Goal: Contribute content: Contribute content

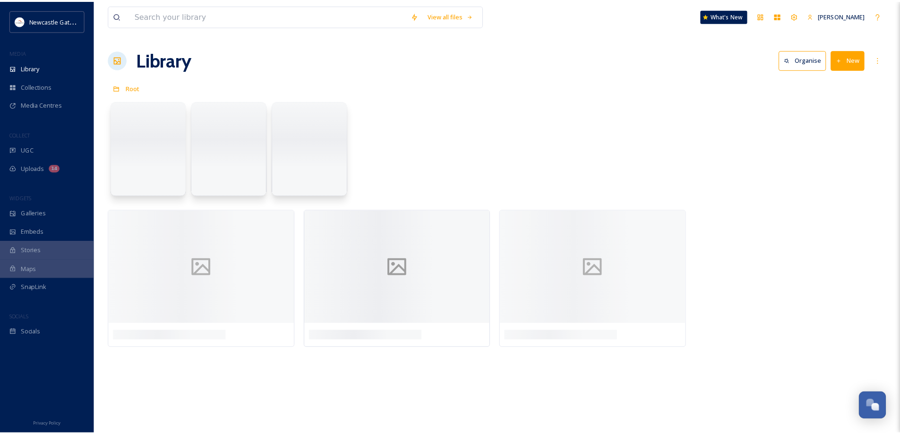
scroll to position [1986, 0]
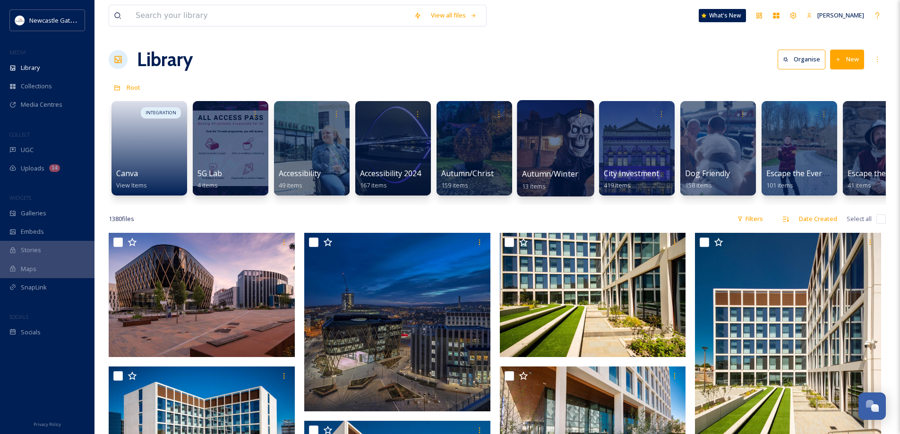
click at [546, 147] on div at bounding box center [555, 148] width 77 height 96
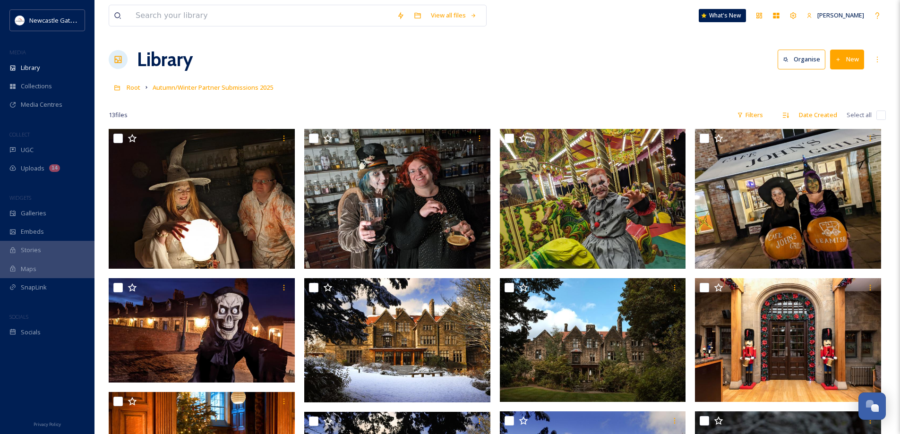
click at [854, 56] on button "New" at bounding box center [847, 59] width 34 height 19
click at [843, 99] on span ".zip Upload" at bounding box center [843, 99] width 32 height 9
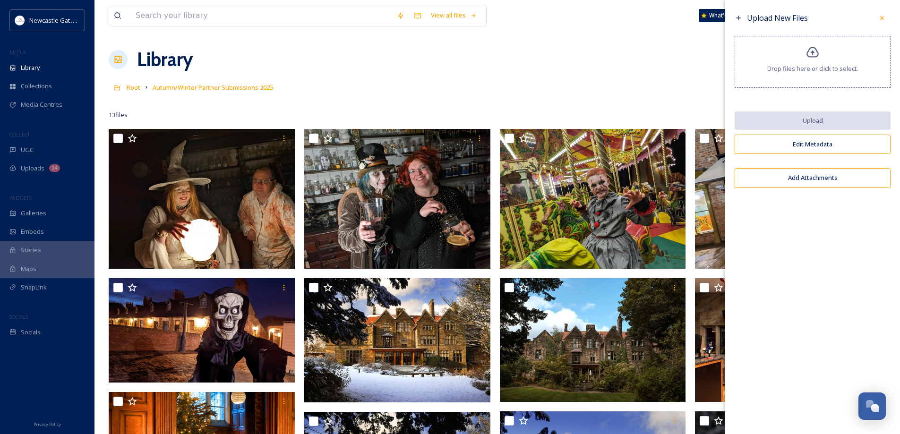
click at [821, 61] on div "Drop files here or click to select." at bounding box center [812, 62] width 156 height 52
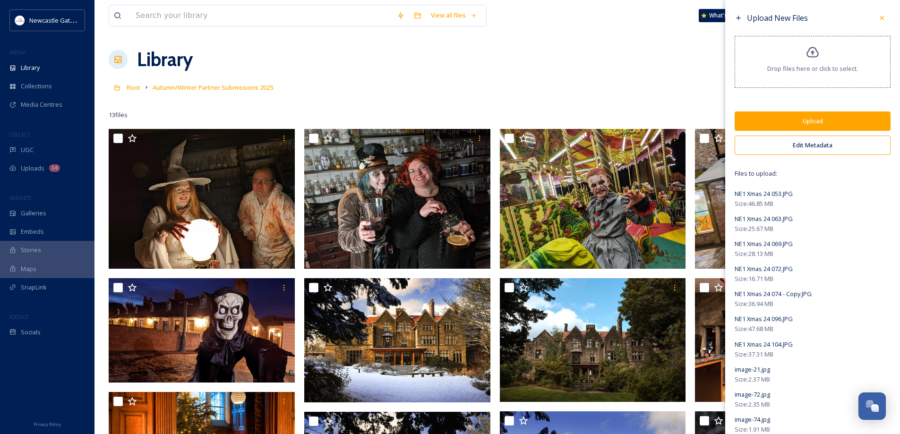
click at [800, 122] on button "Upload" at bounding box center [812, 120] width 156 height 19
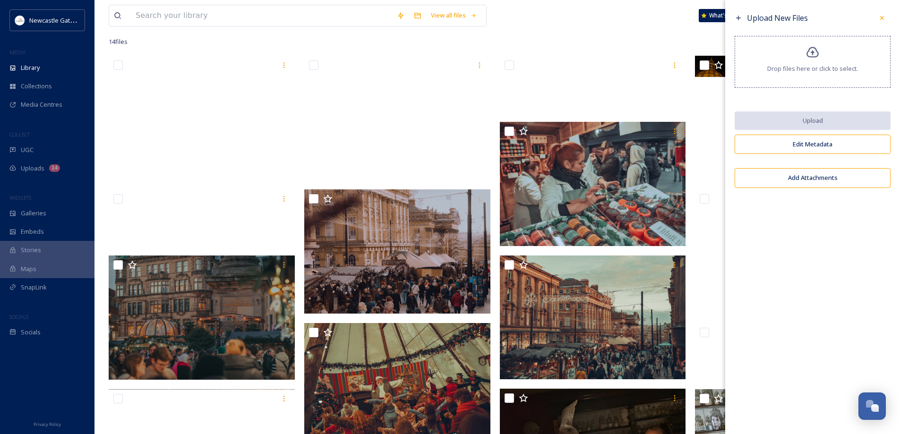
scroll to position [142, 0]
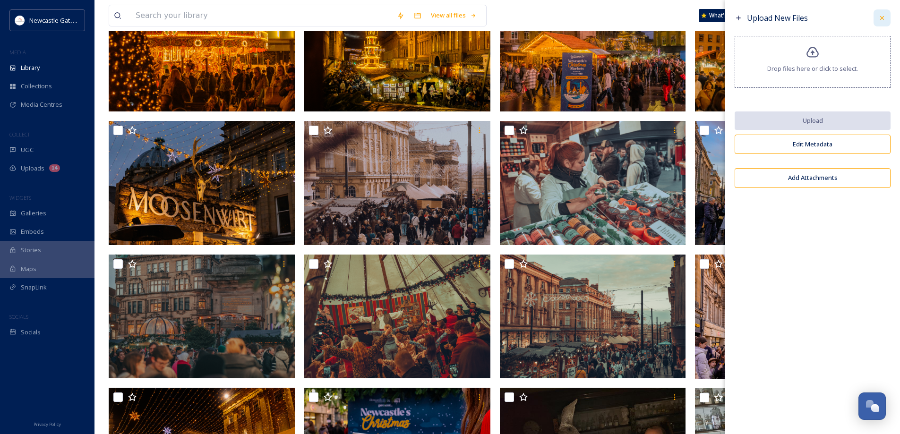
click at [881, 17] on icon at bounding box center [882, 18] width 8 height 8
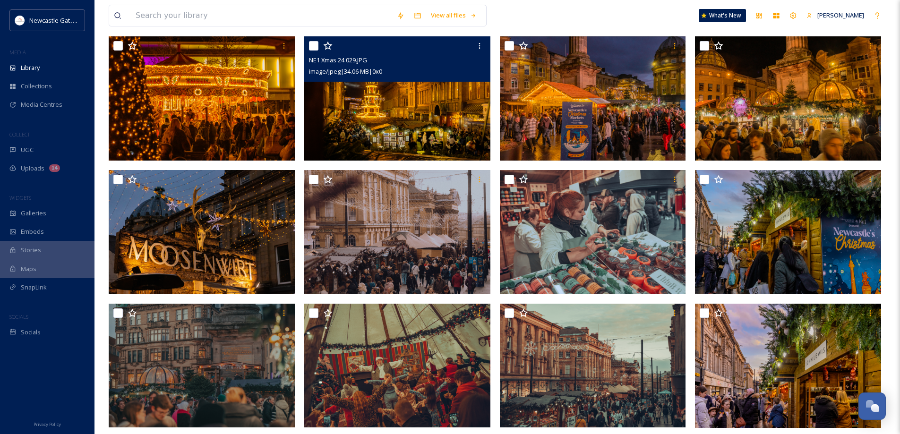
scroll to position [0, 0]
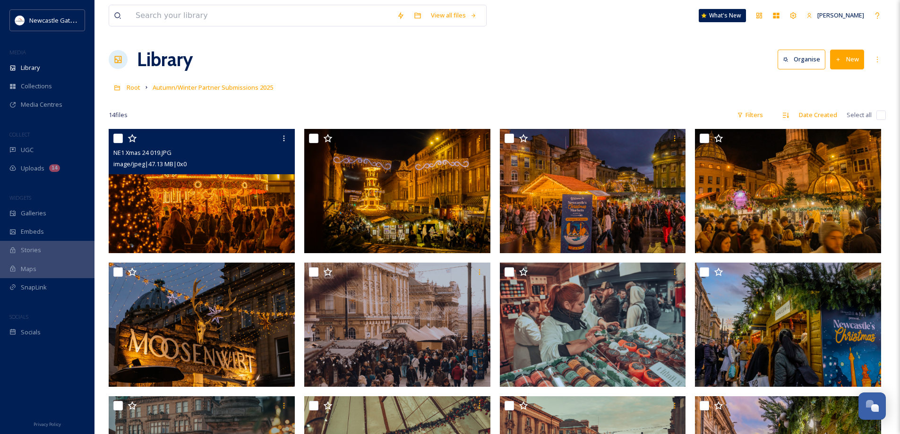
click at [232, 173] on div "NE1 Xmas 24 019.JPG image/jpeg | 47.13 MB | 0 x 0" at bounding box center [202, 151] width 186 height 45
click at [205, 221] on img at bounding box center [202, 191] width 186 height 124
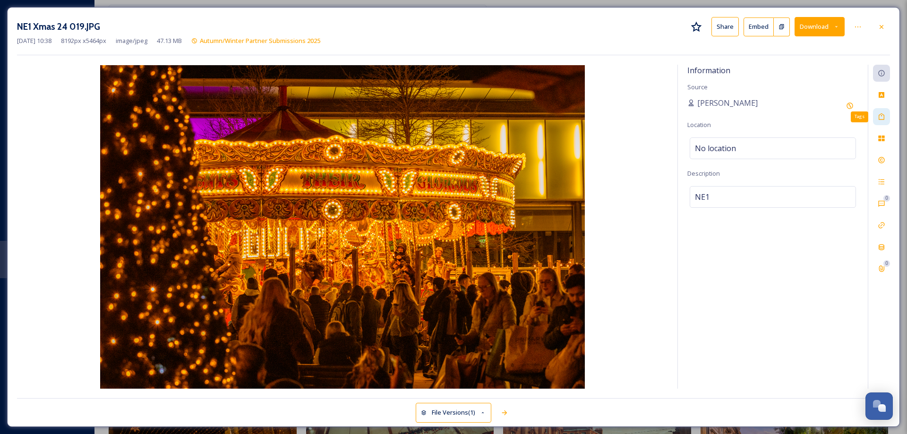
click at [884, 115] on icon at bounding box center [882, 117] width 8 height 8
click at [883, 159] on icon at bounding box center [882, 160] width 8 height 8
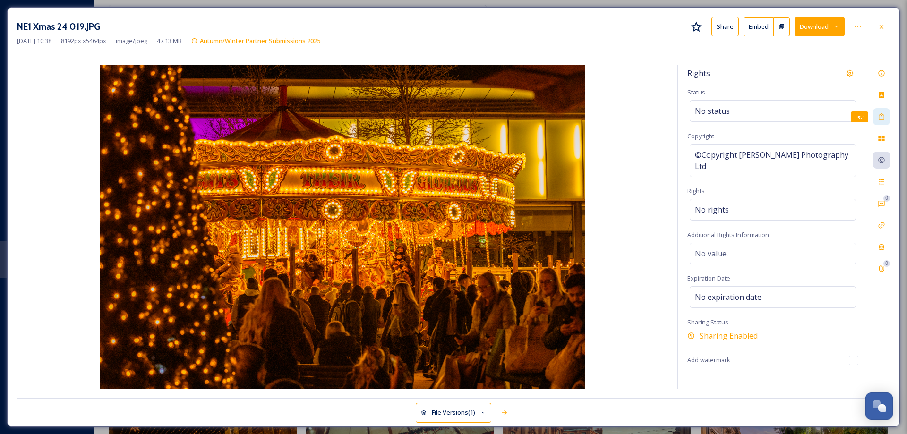
click at [880, 117] on icon at bounding box center [882, 117] width 8 height 8
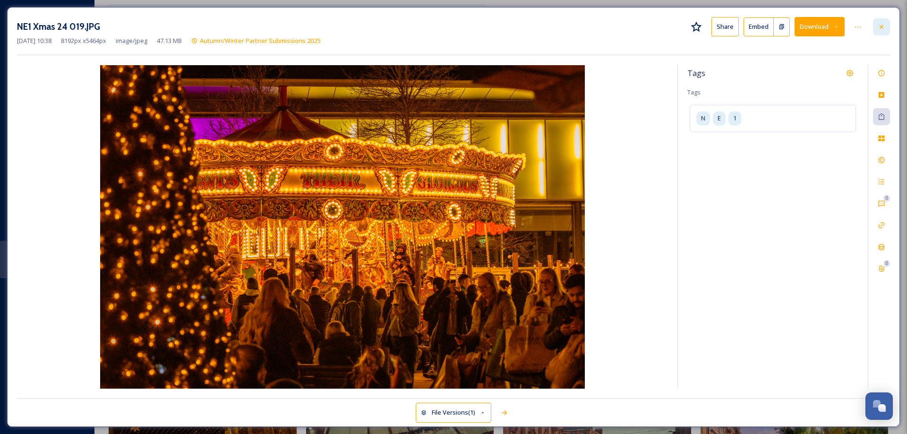
click at [882, 26] on icon at bounding box center [882, 27] width 8 height 8
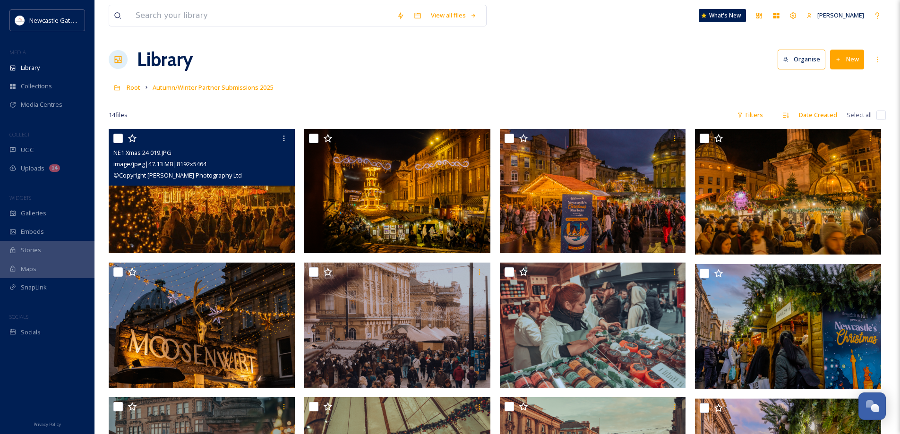
click at [117, 140] on input "checkbox" at bounding box center [117, 138] width 9 height 9
checkbox input "true"
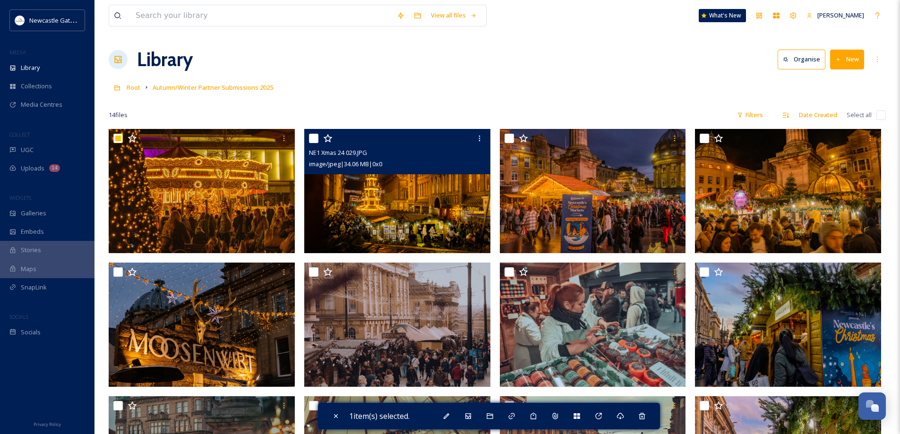
click at [316, 139] on input "checkbox" at bounding box center [313, 138] width 9 height 9
checkbox input "true"
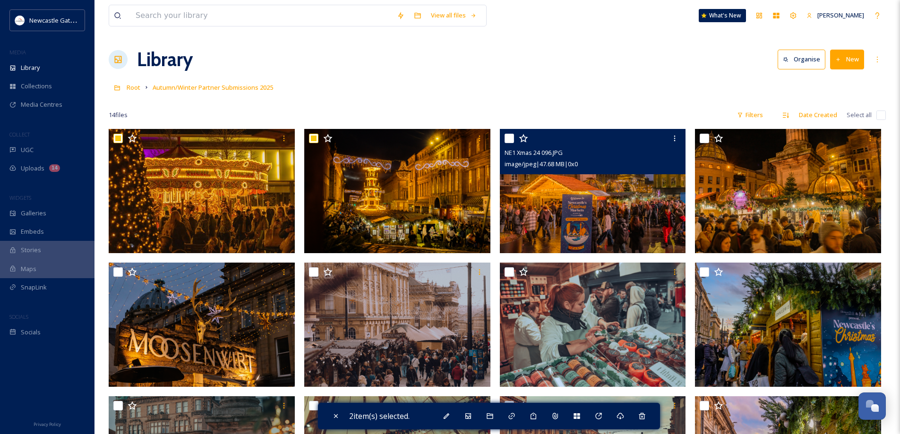
click at [510, 135] on input "checkbox" at bounding box center [508, 138] width 9 height 9
checkbox input "true"
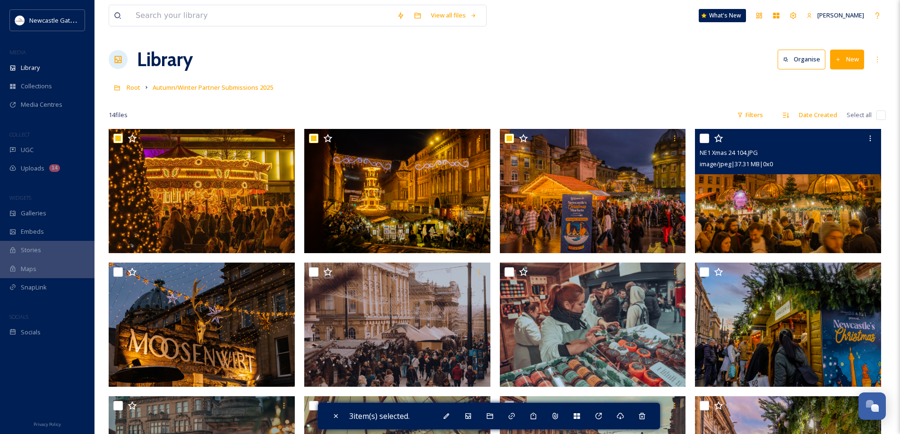
click at [706, 138] on input "checkbox" at bounding box center [703, 138] width 9 height 9
checkbox input "true"
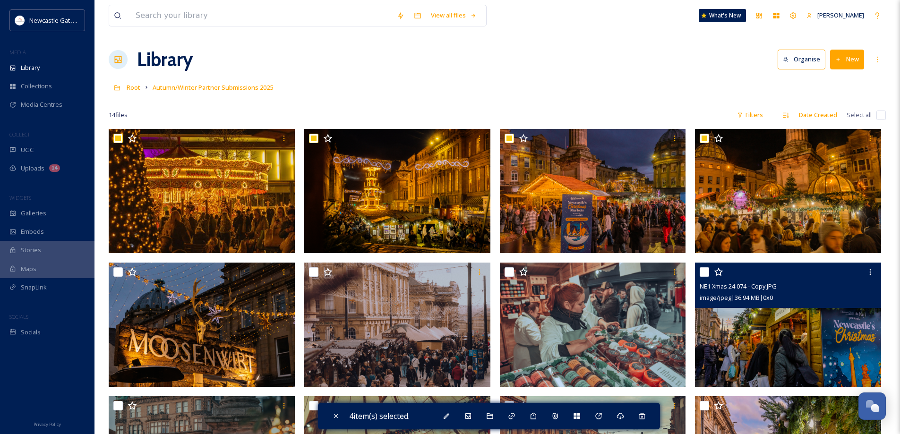
click at [709, 273] on input "checkbox" at bounding box center [703, 271] width 9 height 9
checkbox input "true"
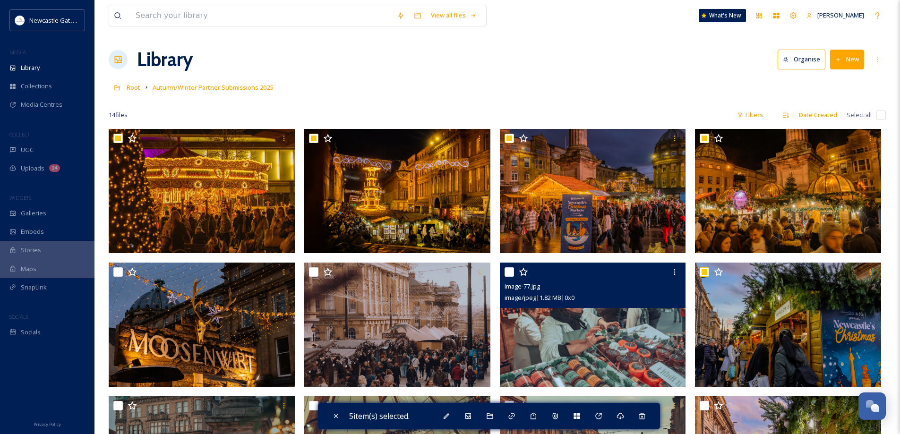
click at [509, 272] on input "checkbox" at bounding box center [508, 271] width 9 height 9
checkbox input "true"
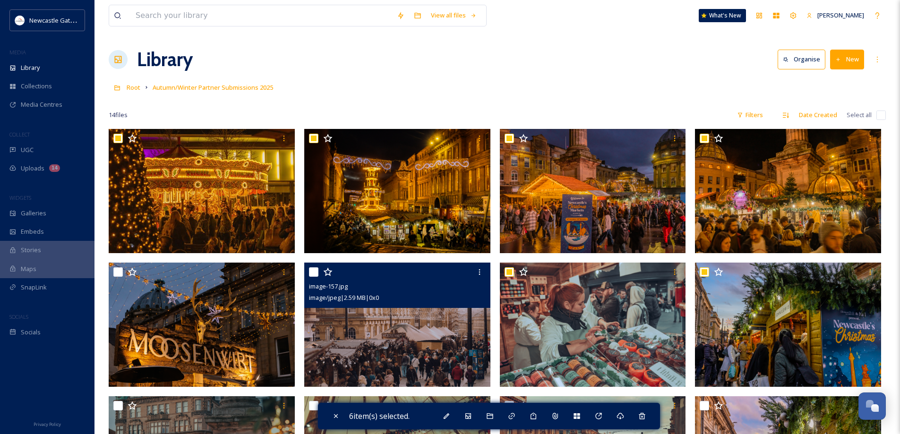
drag, startPoint x: 312, startPoint y: 273, endPoint x: 214, endPoint y: 280, distance: 97.6
click at [310, 273] on input "checkbox" at bounding box center [313, 271] width 9 height 9
checkbox input "true"
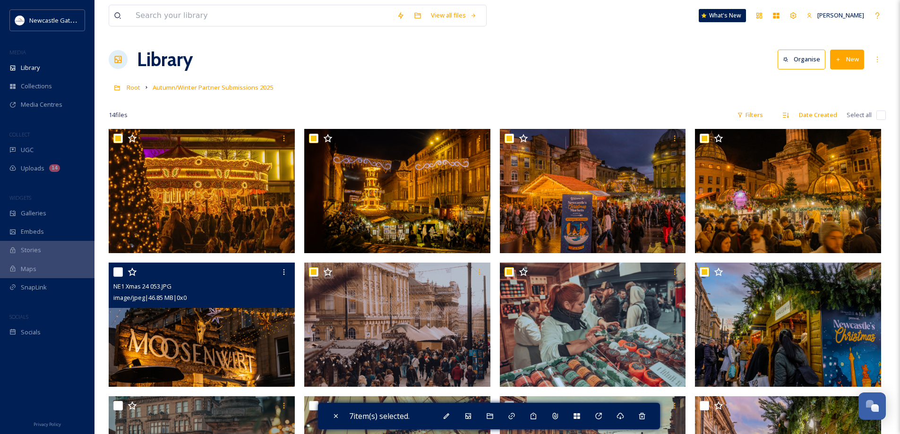
click at [121, 271] on input "checkbox" at bounding box center [117, 271] width 9 height 9
checkbox input "true"
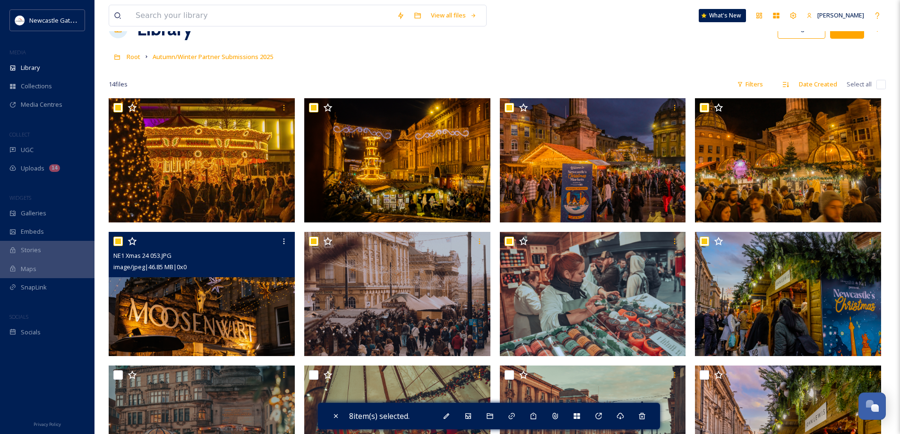
scroll to position [94, 0]
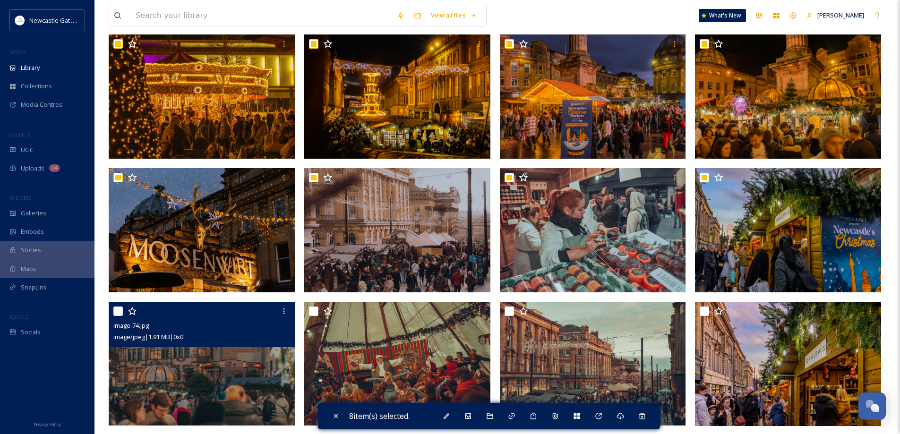
click at [118, 312] on input "checkbox" at bounding box center [117, 311] width 9 height 9
checkbox input "true"
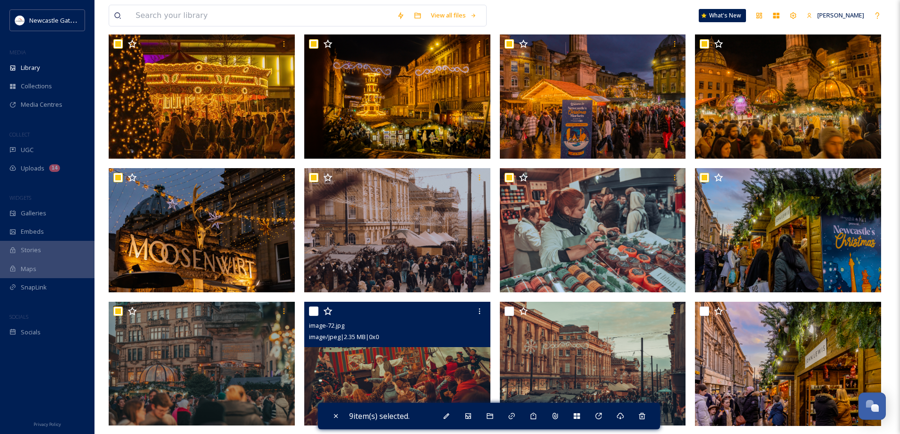
drag, startPoint x: 314, startPoint y: 309, endPoint x: 426, endPoint y: 300, distance: 112.8
click at [315, 309] on input "checkbox" at bounding box center [313, 311] width 9 height 9
checkbox input "true"
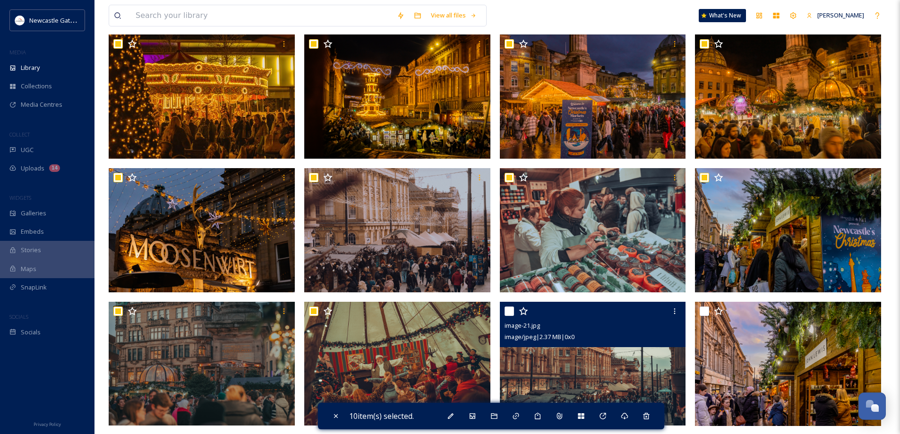
drag, startPoint x: 510, startPoint y: 312, endPoint x: 534, endPoint y: 311, distance: 24.6
click at [510, 312] on input "checkbox" at bounding box center [508, 311] width 9 height 9
checkbox input "true"
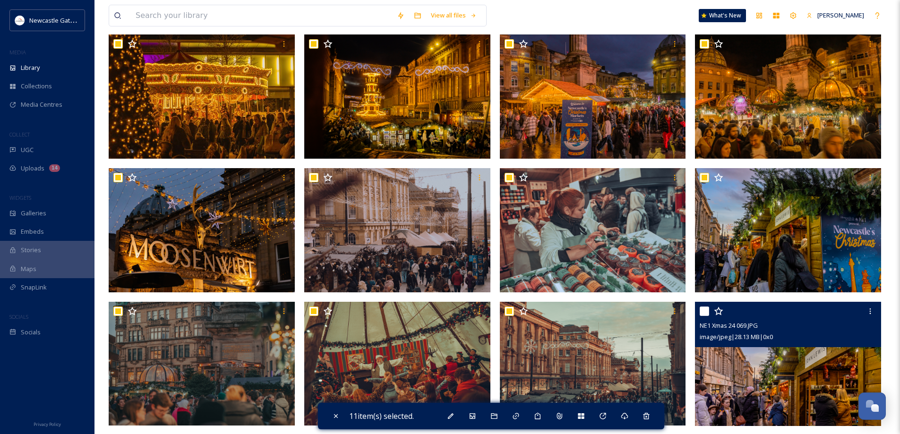
click at [708, 309] on input "checkbox" at bounding box center [703, 311] width 9 height 9
checkbox input "true"
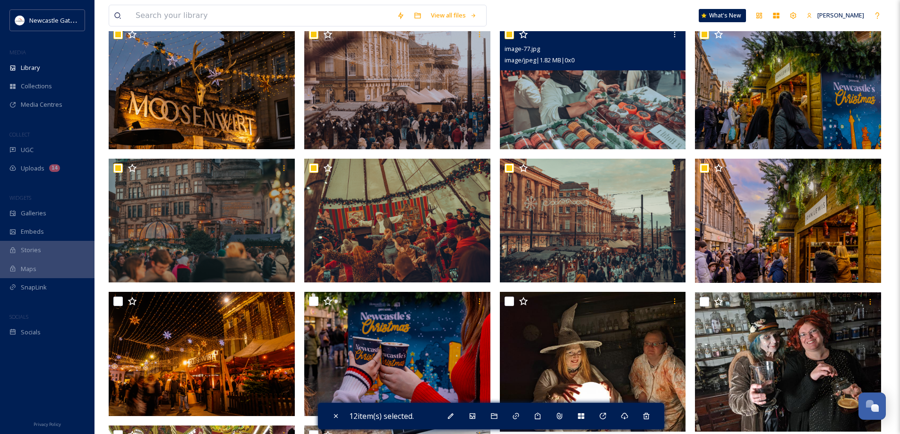
scroll to position [283, 0]
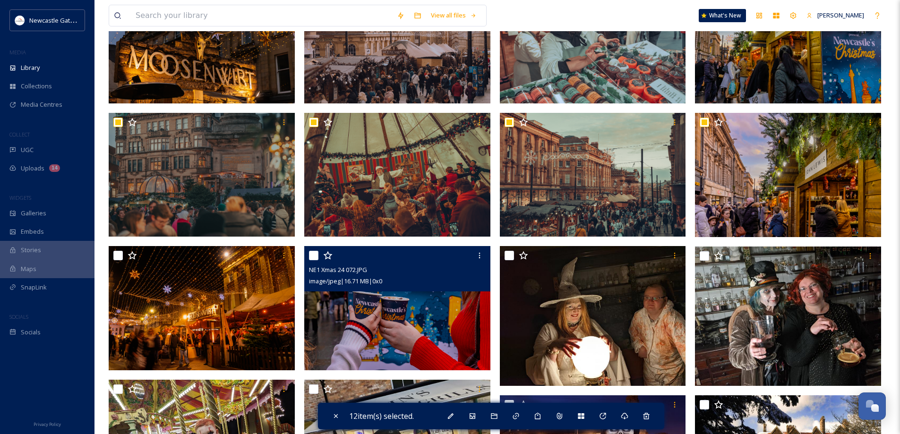
click at [311, 256] on input "checkbox" at bounding box center [313, 255] width 9 height 9
checkbox input "true"
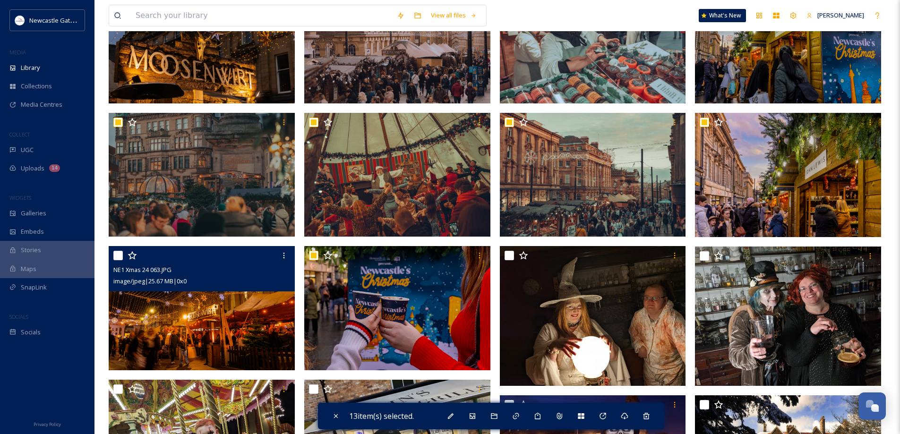
click at [118, 256] on input "checkbox" at bounding box center [117, 255] width 9 height 9
checkbox input "true"
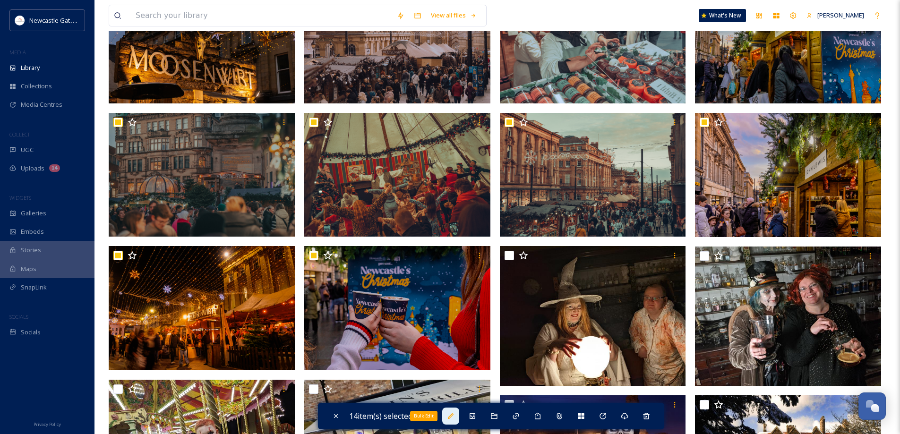
click at [450, 415] on icon at bounding box center [451, 416] width 8 height 8
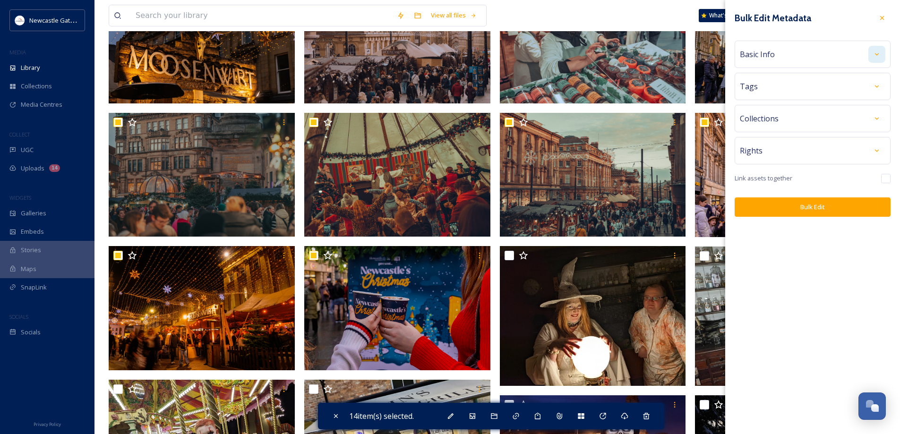
click at [874, 52] on icon at bounding box center [877, 55] width 8 height 8
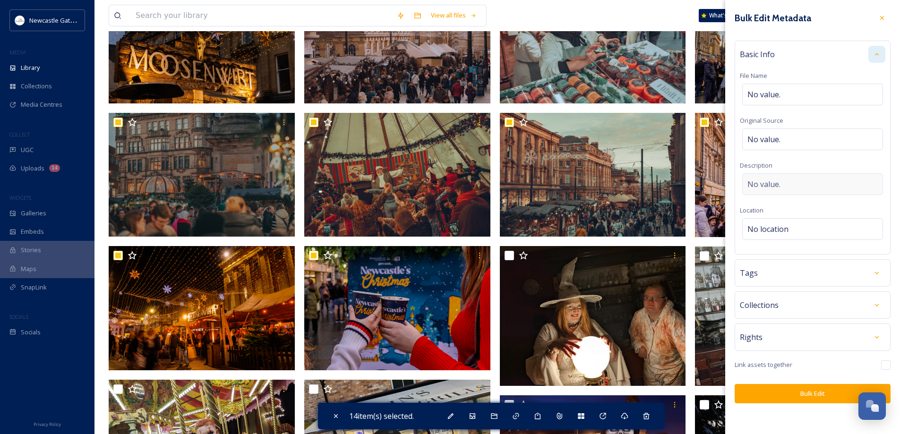
click at [771, 180] on span "No value." at bounding box center [763, 184] width 33 height 11
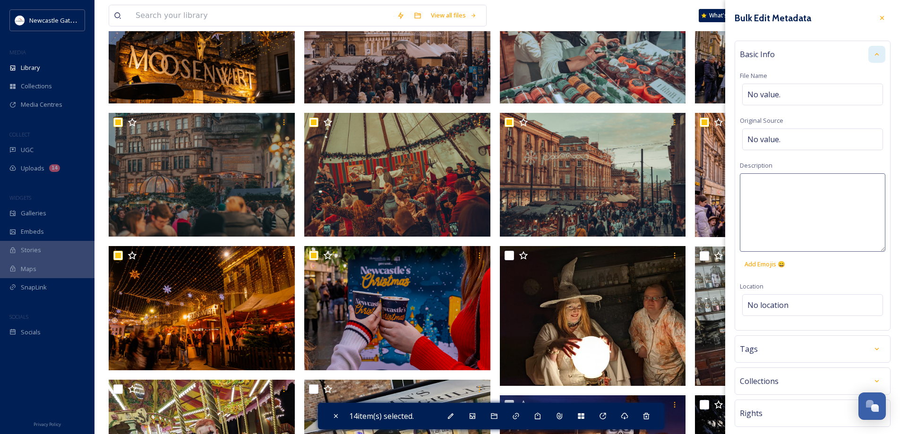
click at [768, 185] on textarea at bounding box center [812, 212] width 145 height 78
type textarea "NE1 Christmas images"
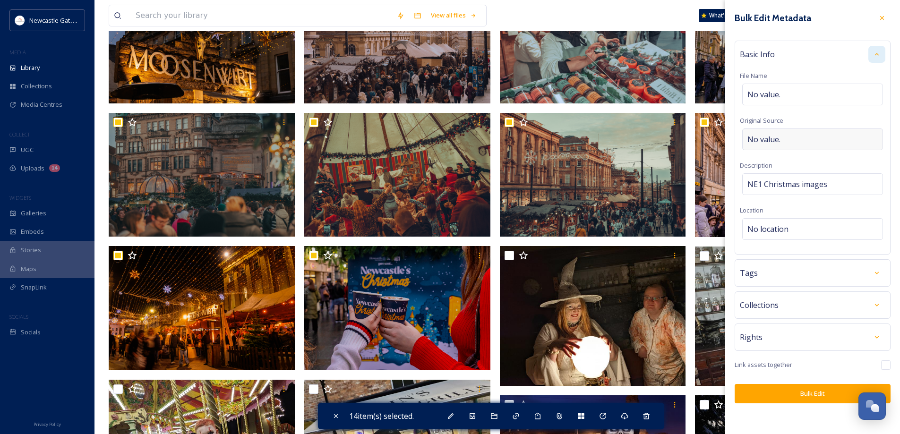
click at [784, 139] on div "No value." at bounding box center [812, 139] width 141 height 22
click at [784, 139] on input at bounding box center [812, 139] width 145 height 22
type input "NE1"
click at [816, 230] on div "No location" at bounding box center [812, 229] width 141 height 22
click at [813, 230] on input at bounding box center [812, 229] width 140 height 21
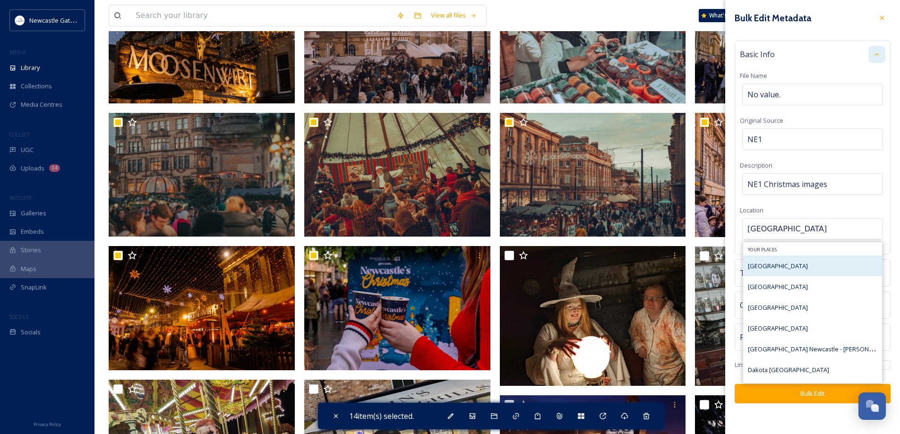
type input "[GEOGRAPHIC_DATA]"
click at [776, 267] on span "[GEOGRAPHIC_DATA]" at bounding box center [778, 266] width 60 height 9
click at [767, 264] on span "[GEOGRAPHIC_DATA]" at bounding box center [778, 266] width 60 height 9
click at [772, 267] on span "[GEOGRAPHIC_DATA]" at bounding box center [778, 266] width 60 height 9
click at [841, 225] on input "[GEOGRAPHIC_DATA]" at bounding box center [812, 229] width 140 height 21
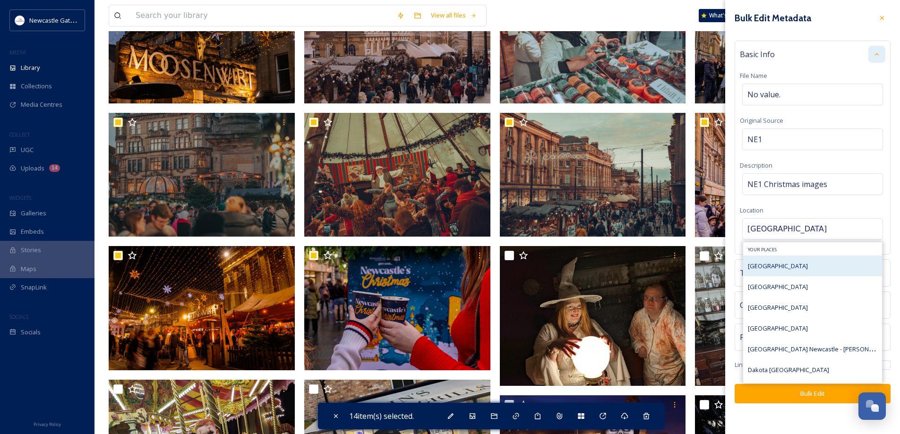
click at [767, 263] on span "[GEOGRAPHIC_DATA]" at bounding box center [778, 266] width 60 height 9
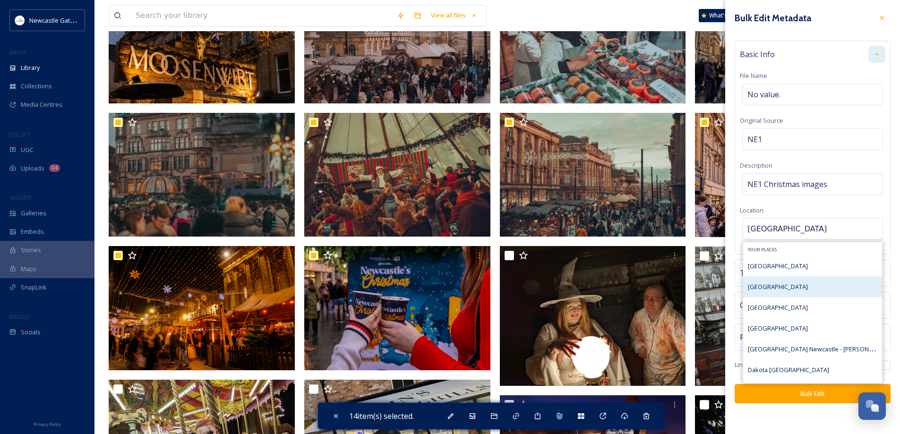
click at [769, 286] on span "[GEOGRAPHIC_DATA]" at bounding box center [778, 286] width 60 height 9
click at [771, 309] on span "[GEOGRAPHIC_DATA]" at bounding box center [778, 307] width 60 height 9
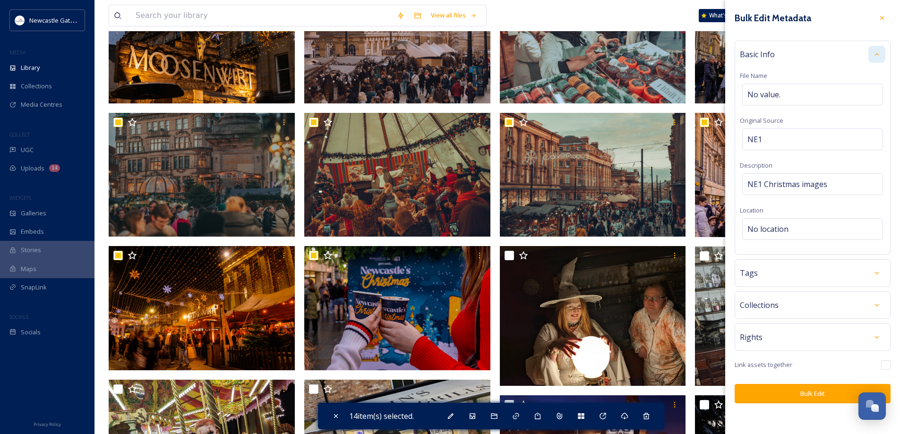
click at [729, 323] on div "Bulk Edit Metadata Basic Info File Name No value. Original Source NE1 Descripti…" at bounding box center [812, 206] width 175 height 413
click at [879, 275] on icon at bounding box center [877, 273] width 8 height 8
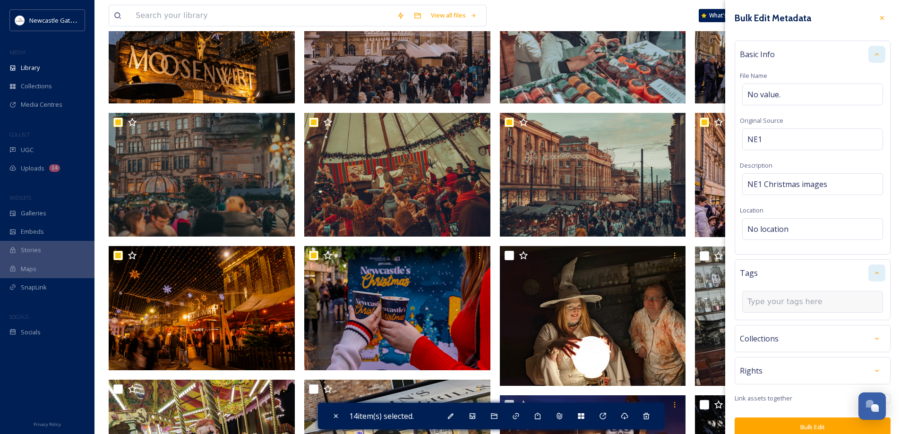
click at [793, 304] on input at bounding box center [794, 301] width 94 height 11
type input "Christmas"
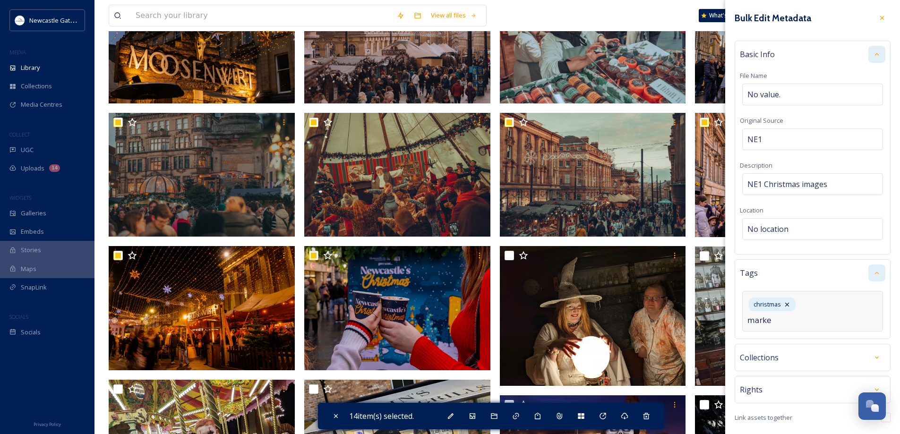
type input "market"
type input "festive"
type input "Shoppin"
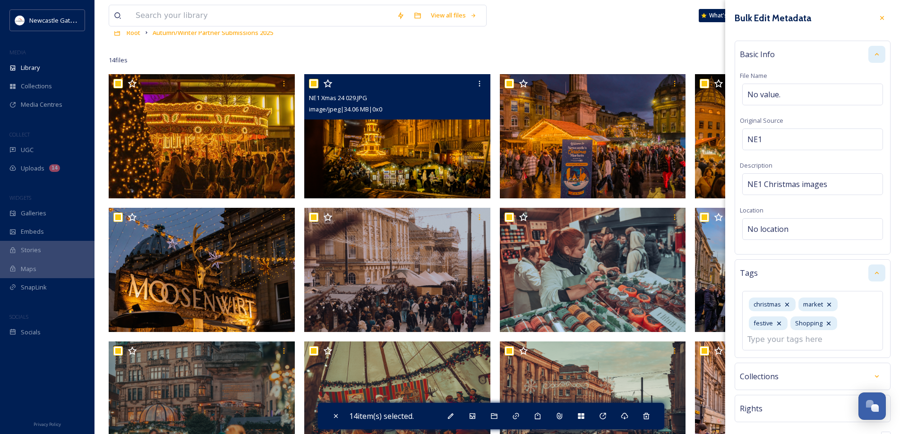
scroll to position [94, 0]
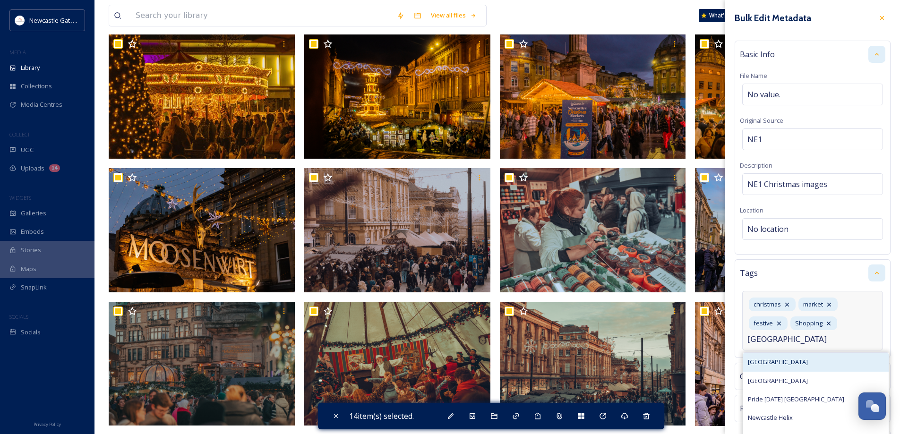
type input "[GEOGRAPHIC_DATA]"
click at [763, 362] on span "[GEOGRAPHIC_DATA]" at bounding box center [778, 362] width 60 height 9
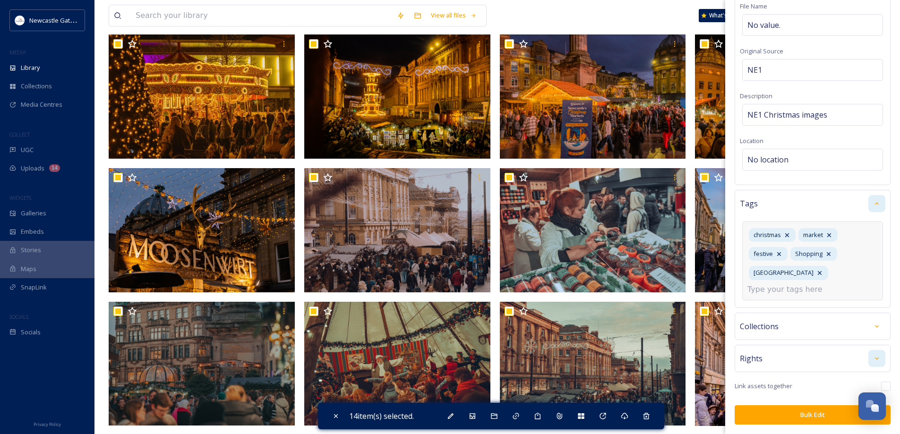
scroll to position [69, 0]
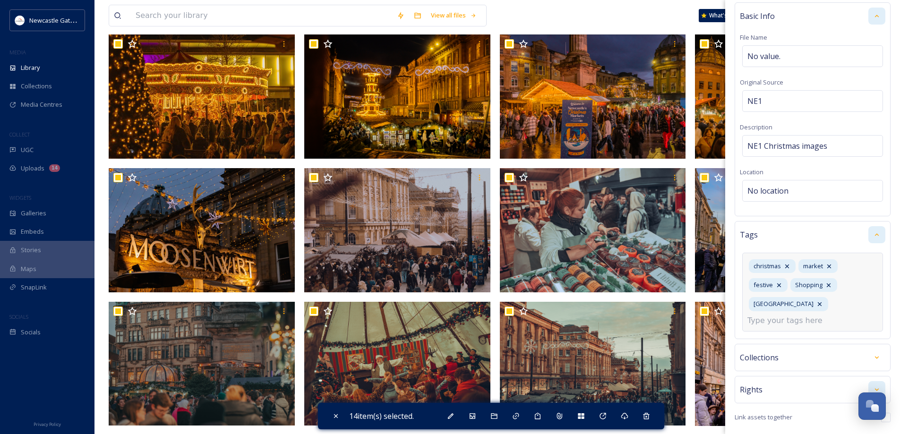
click at [873, 386] on icon at bounding box center [877, 390] width 8 height 8
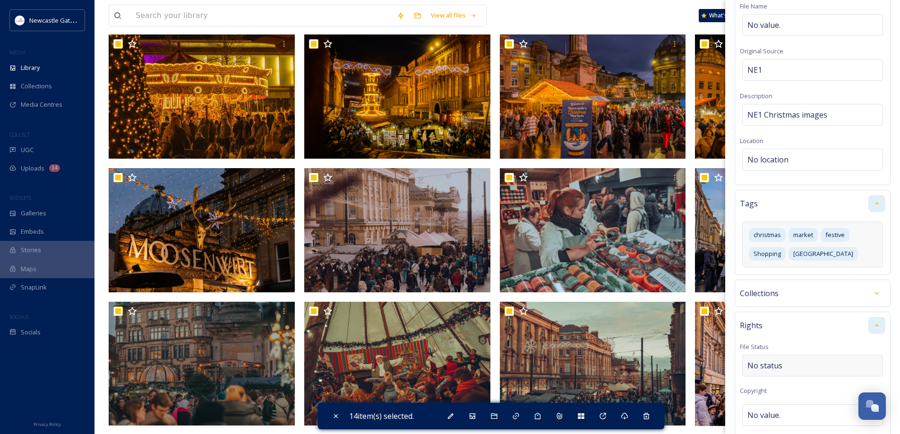
scroll to position [258, 0]
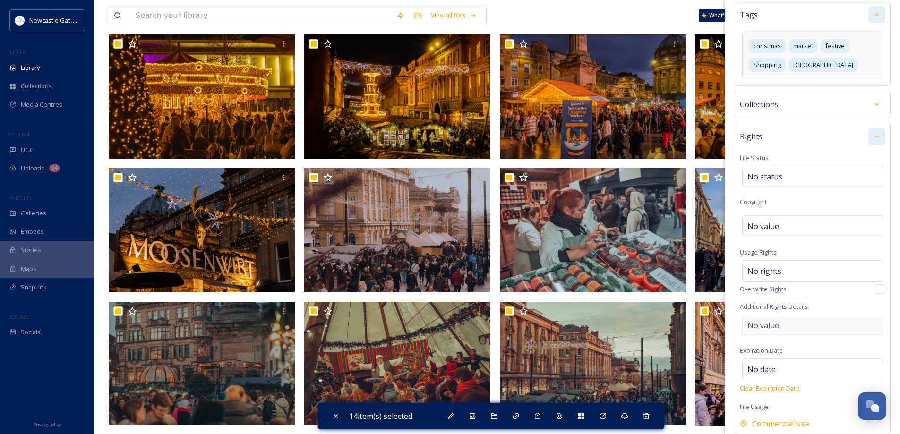
click at [781, 325] on div "No value." at bounding box center [812, 326] width 141 height 22
click at [800, 271] on div "No rights" at bounding box center [812, 271] width 141 height 22
click at [798, 274] on input at bounding box center [797, 273] width 104 height 21
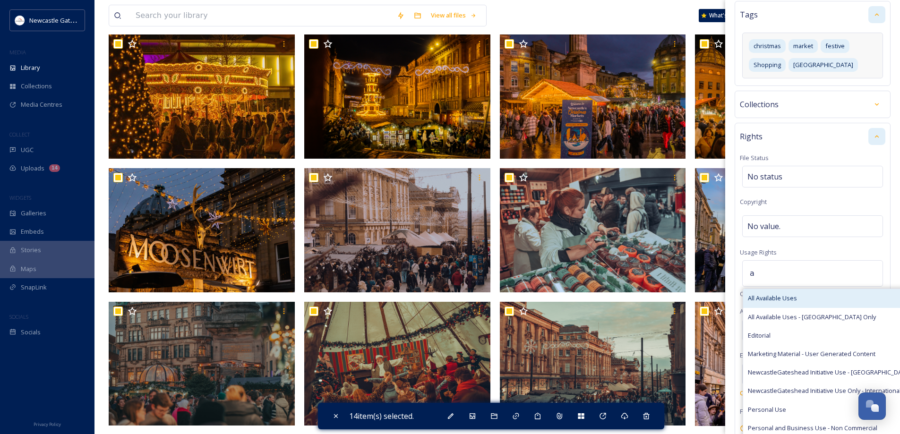
type input "a"
click at [783, 298] on span "All Available Uses" at bounding box center [772, 298] width 49 height 9
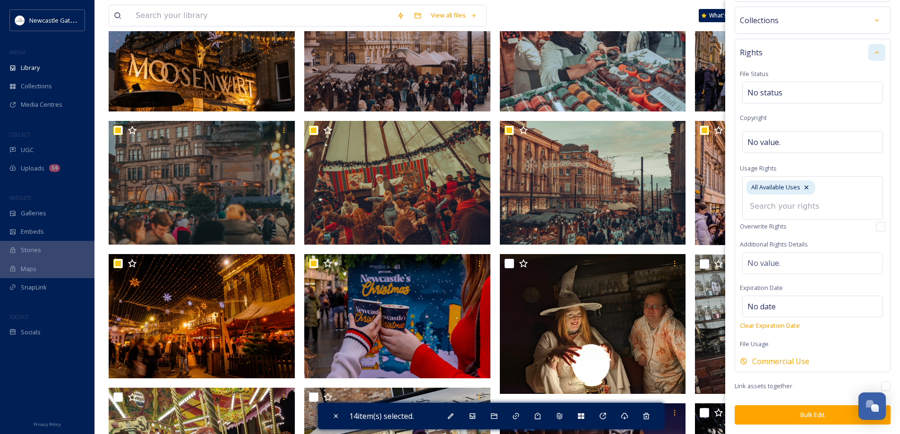
scroll to position [331, 0]
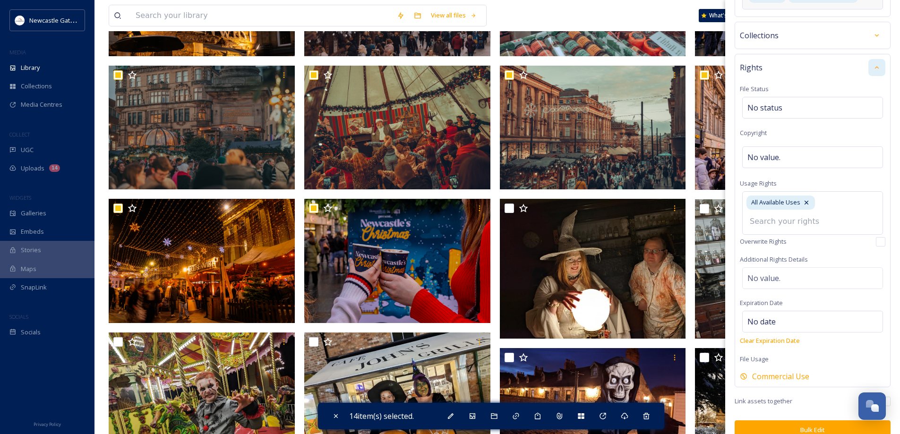
click at [813, 420] on button "Bulk Edit" at bounding box center [812, 429] width 156 height 19
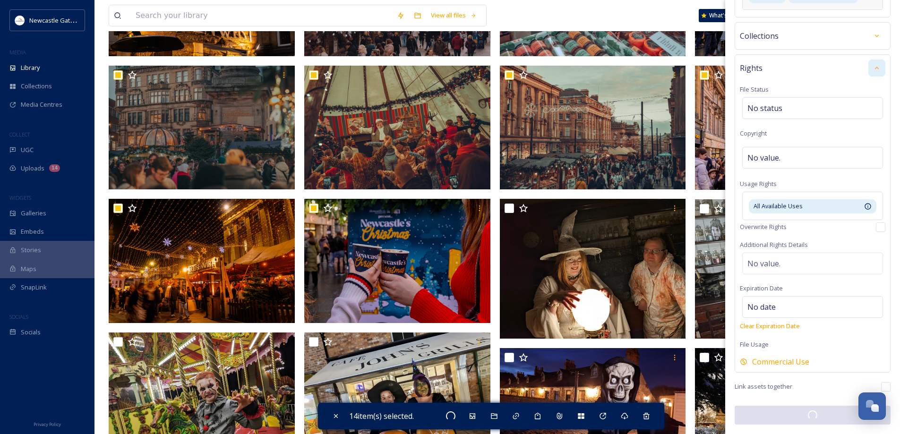
scroll to position [327, 0]
checkbox input "false"
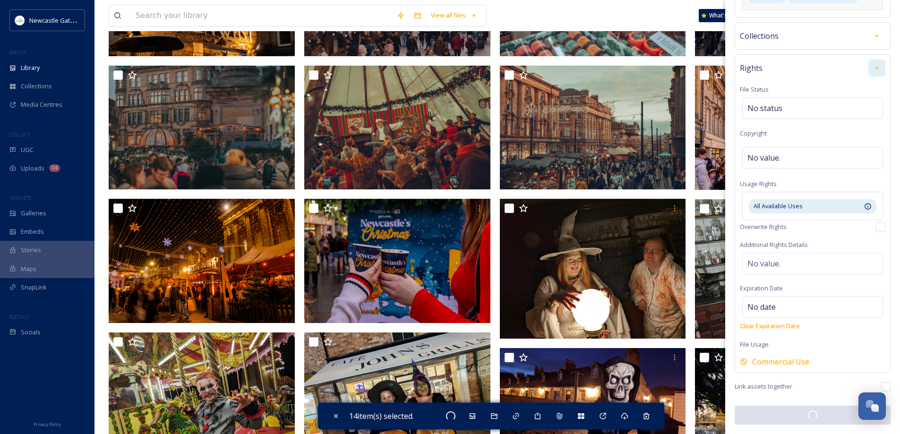
checkbox input "false"
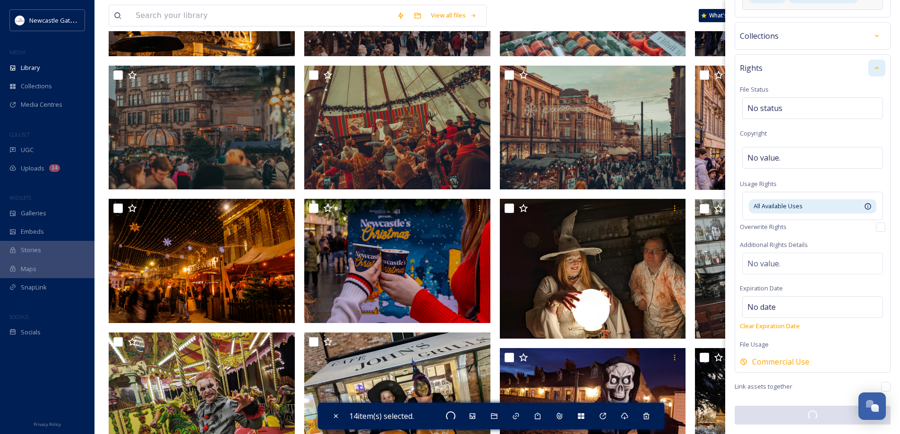
checkbox input "false"
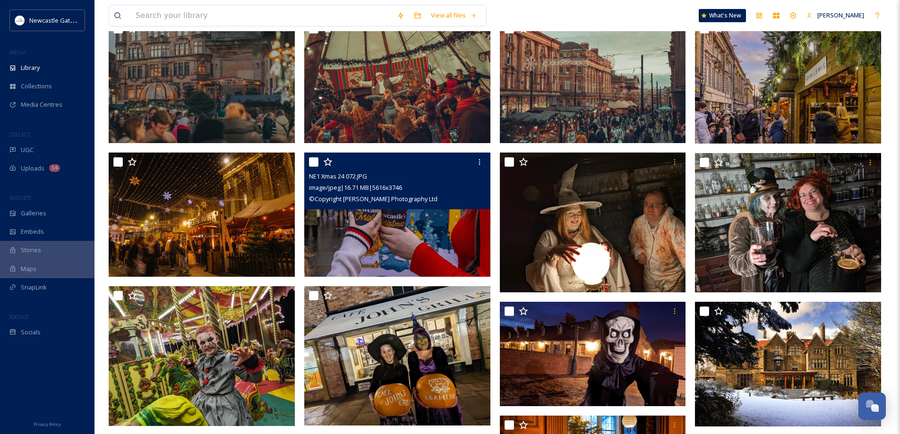
scroll to position [378, 0]
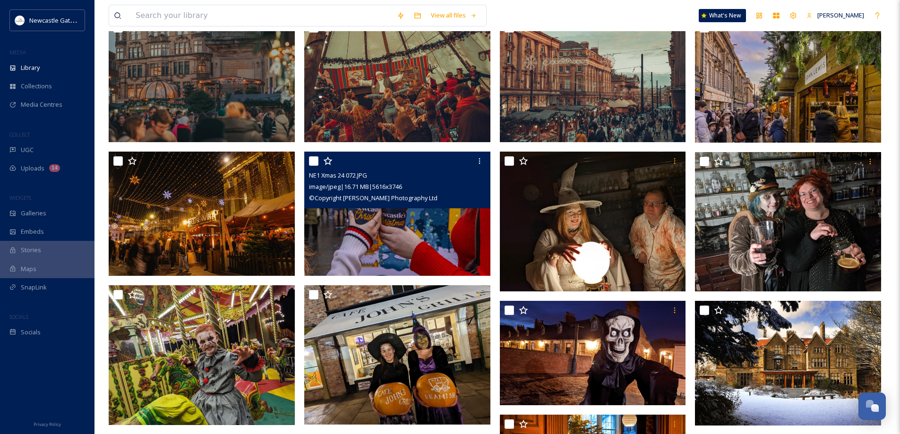
click at [443, 244] on img at bounding box center [397, 214] width 186 height 124
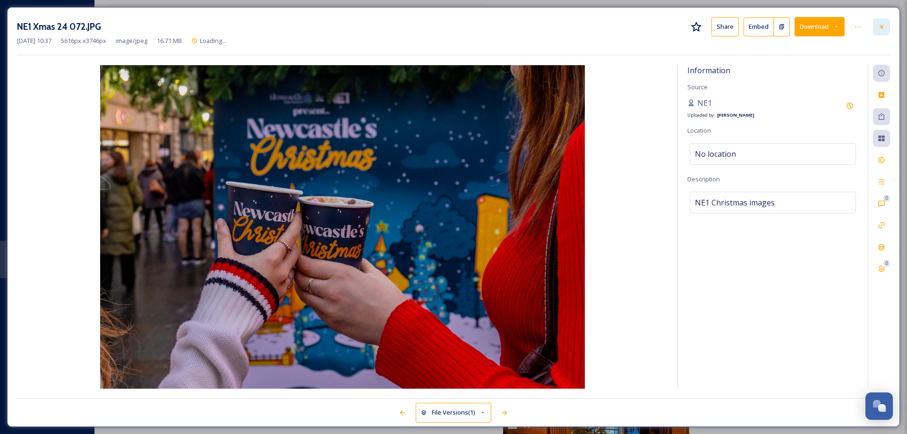
click at [881, 26] on icon at bounding box center [882, 27] width 8 height 8
